Goal: Use online tool/utility: Utilize a website feature to perform a specific function

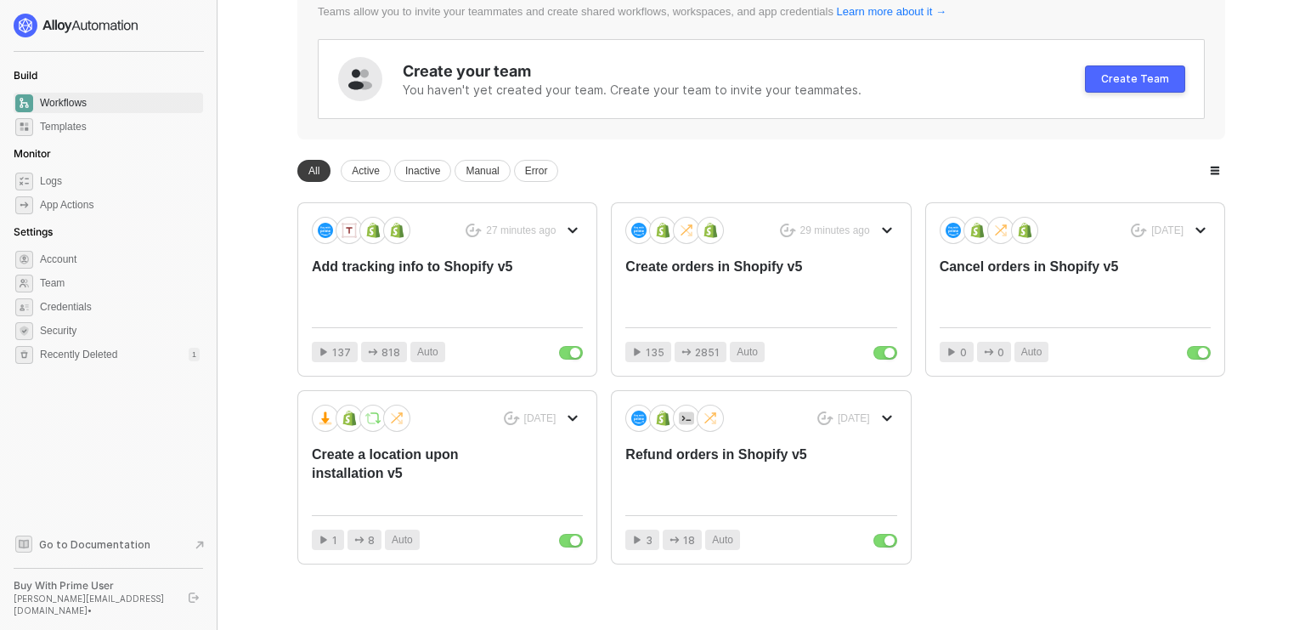
scroll to position [185, 0]
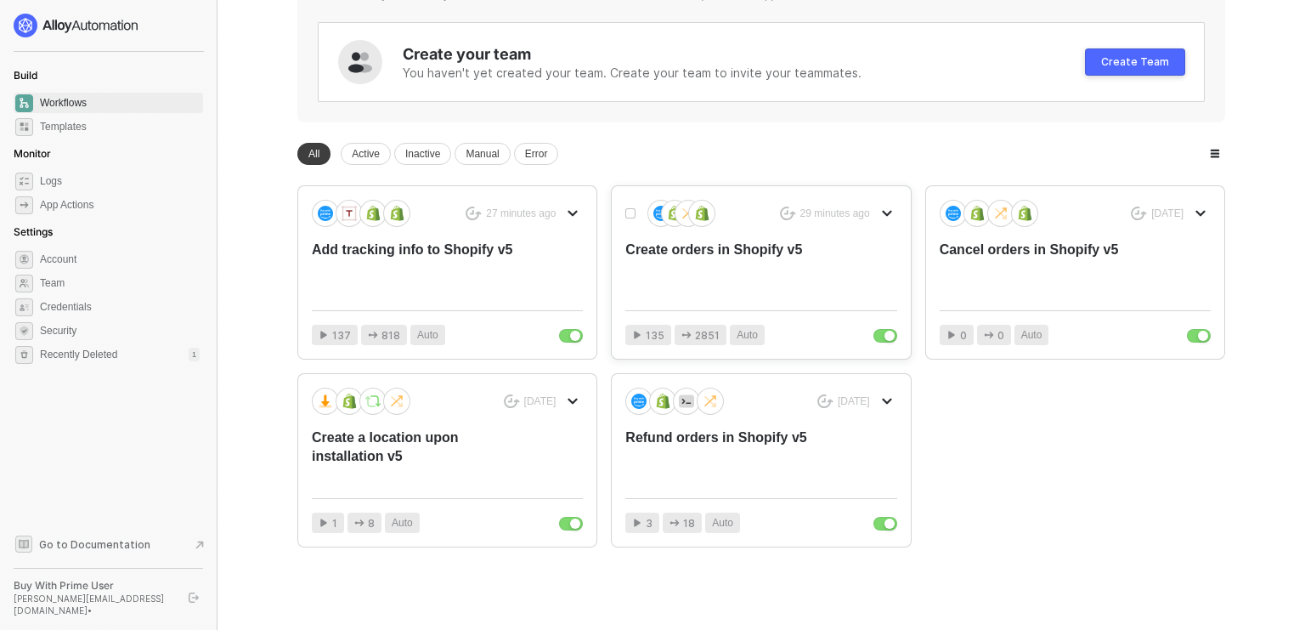
click at [664, 279] on div "Create orders in Shopify v5" at bounding box center [734, 269] width 217 height 56
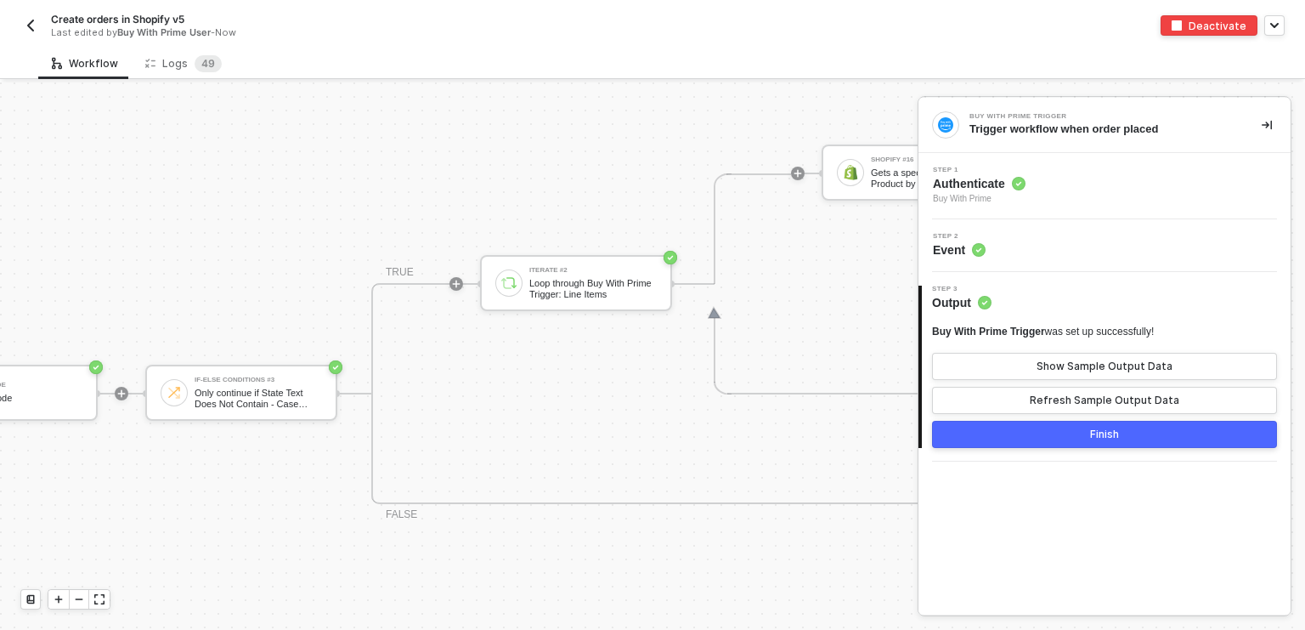
scroll to position [1067, 729]
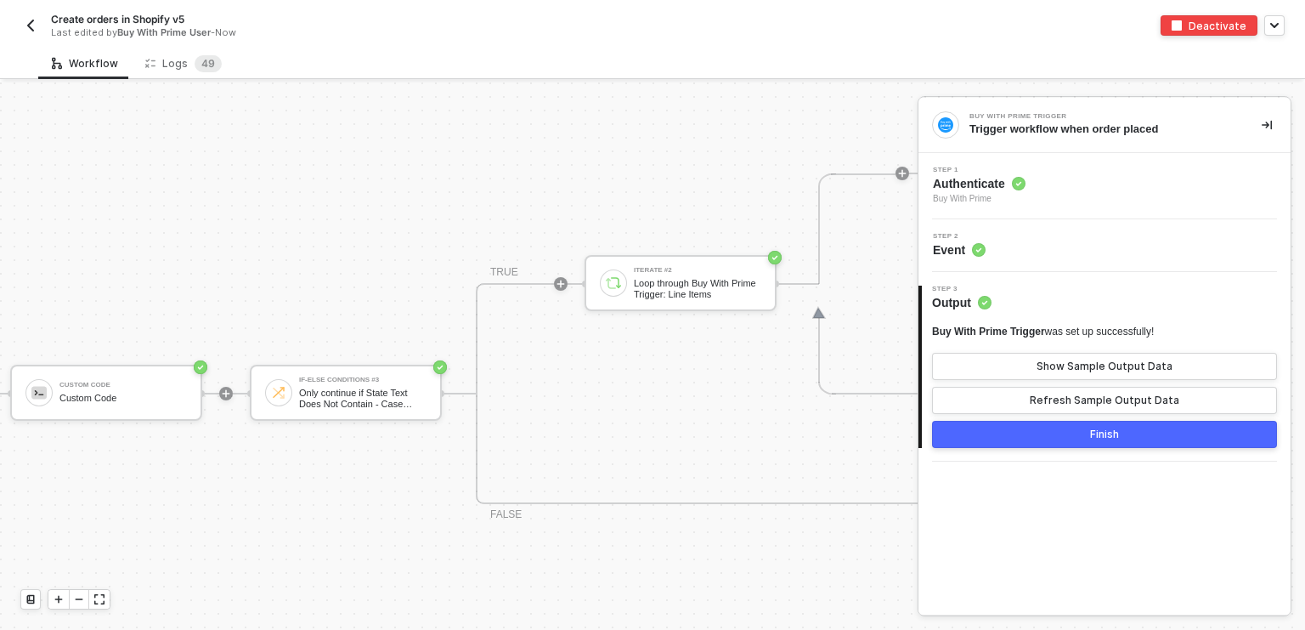
click at [25, 31] on img "button" at bounding box center [31, 26] width 14 height 14
